Goal: Information Seeking & Learning: Learn about a topic

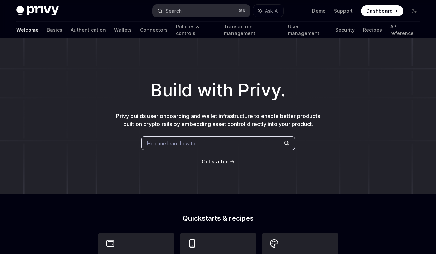
click at [177, 14] on div "Search..." at bounding box center [175, 11] width 19 height 8
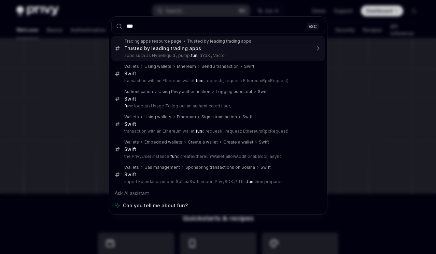
type input "****"
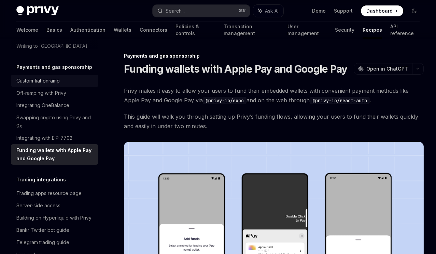
click at [60, 77] on div "Custom fiat onramp" at bounding box center [37, 81] width 43 height 8
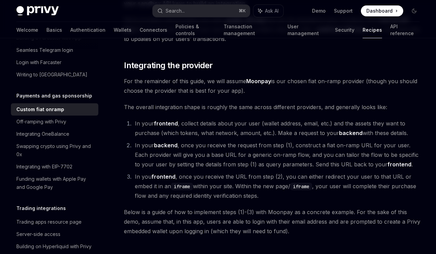
scroll to position [547, 0]
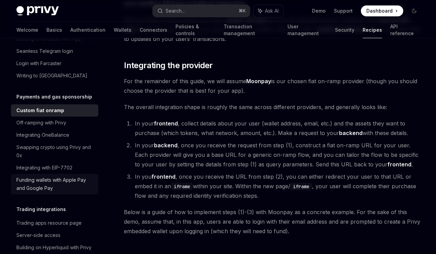
click at [47, 176] on div "Funding wallets with Apple Pay and Google Pay" at bounding box center [55, 184] width 78 height 16
type textarea "*"
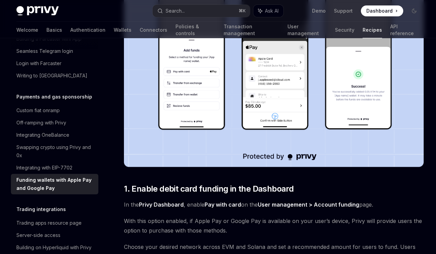
scroll to position [294, 0]
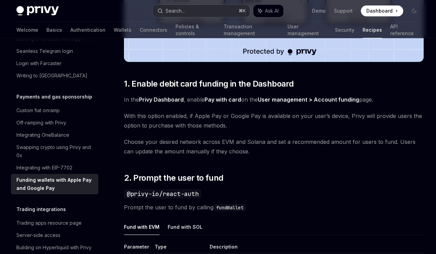
click at [169, 13] on div "Search..." at bounding box center [175, 11] width 19 height 8
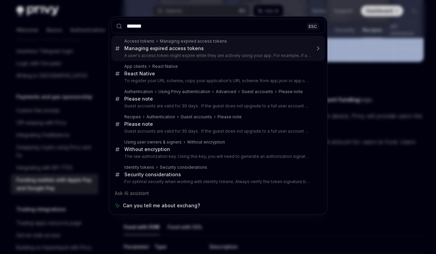
type input "********"
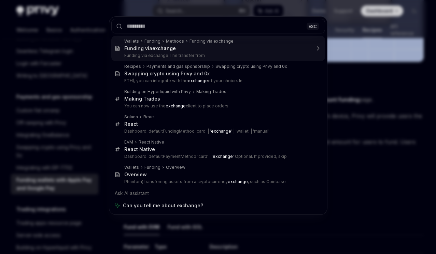
type textarea "*"
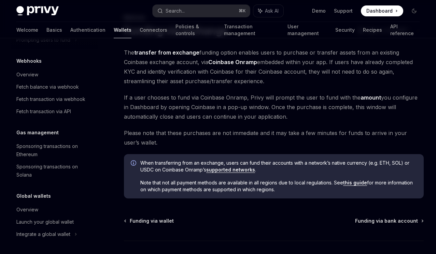
scroll to position [250, 0]
